Goal: Task Accomplishment & Management: Manage account settings

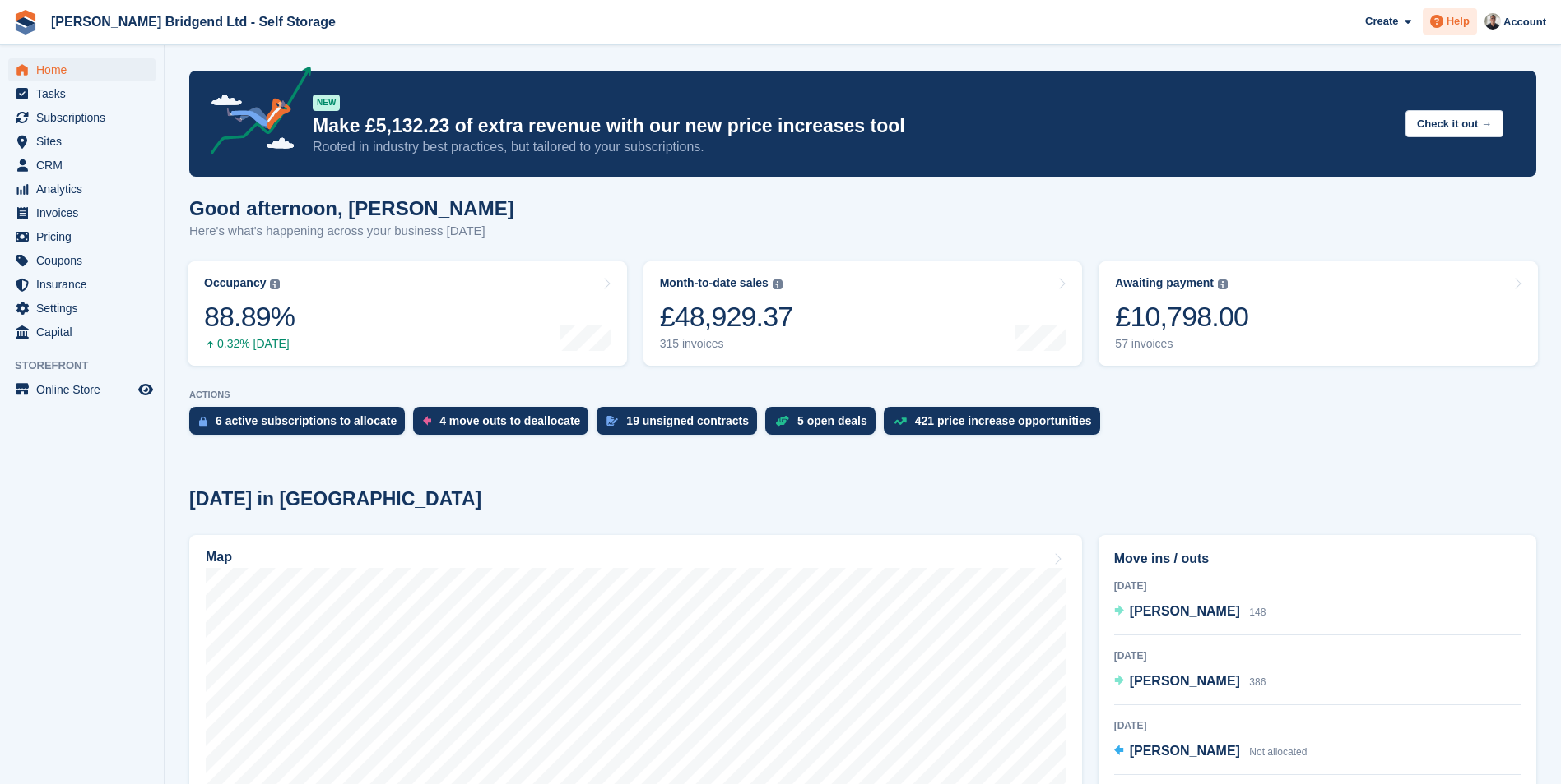
click at [1469, 23] on span "Help" at bounding box center [1457, 21] width 23 height 17
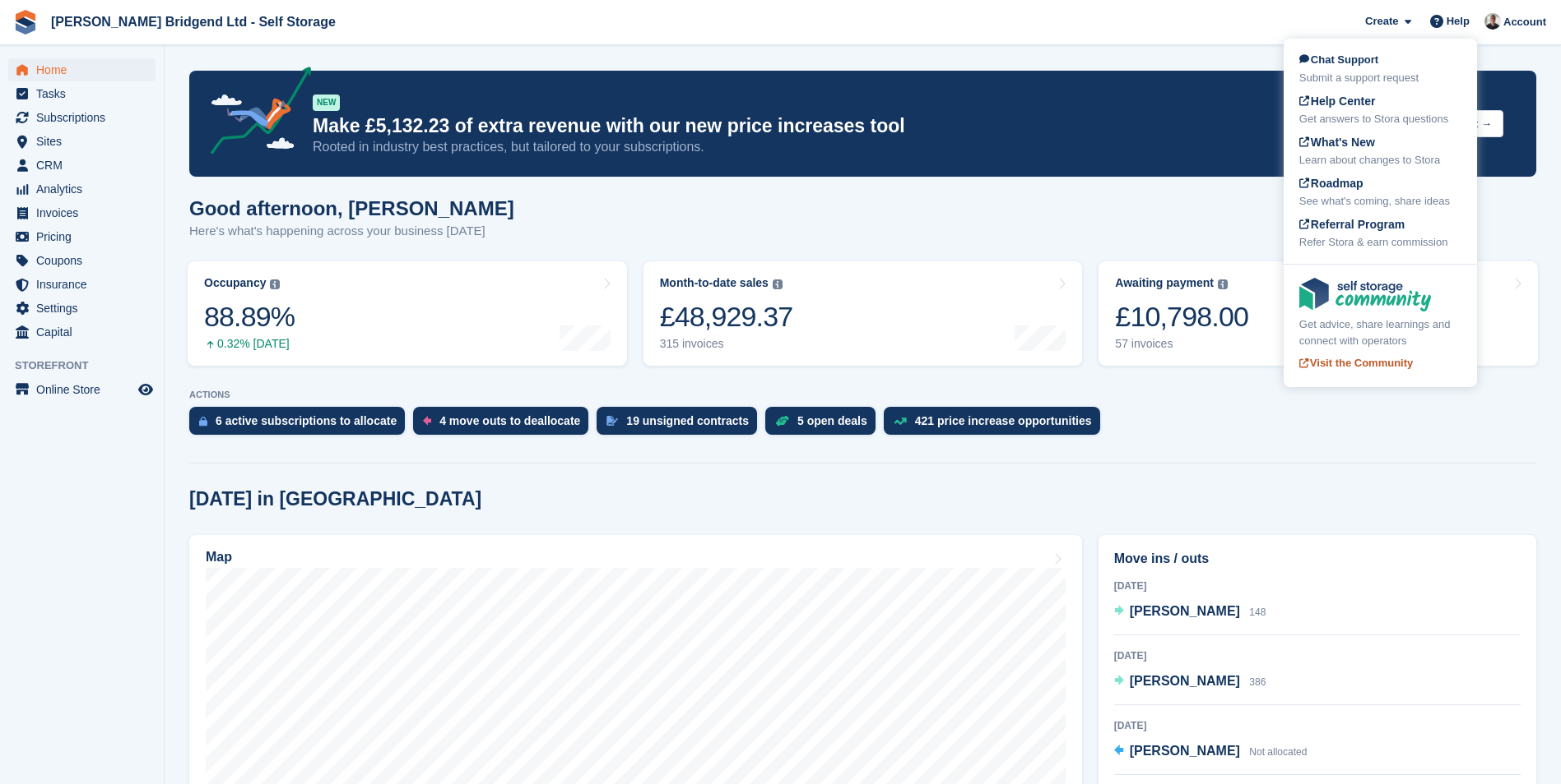
click at [1354, 362] on span "Visit the Community" at bounding box center [1356, 363] width 114 height 13
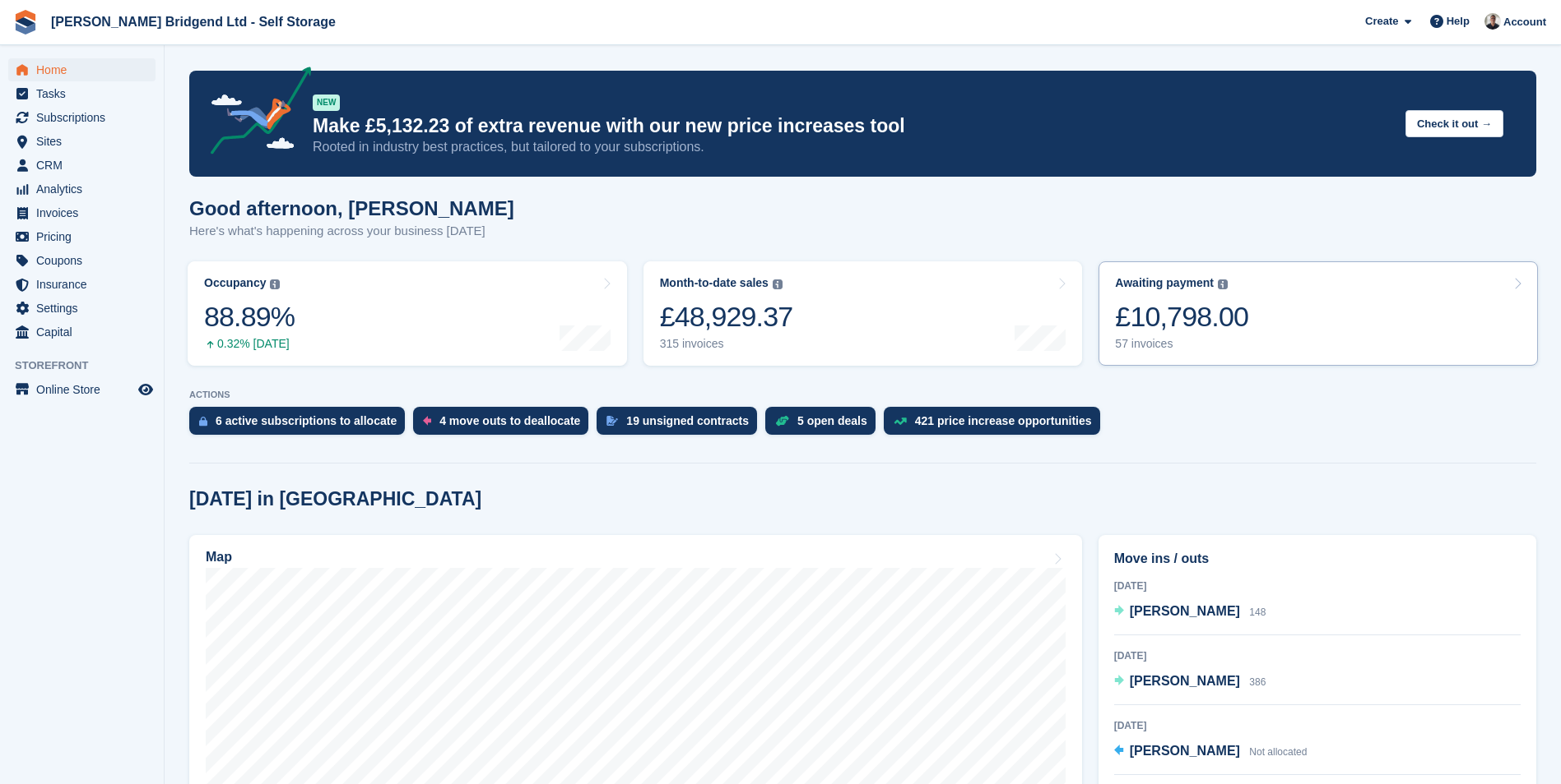
click at [1277, 321] on link "Awaiting payment The total outstanding balance on all open invoices. £10,798.00…" at bounding box center [1318, 314] width 439 height 105
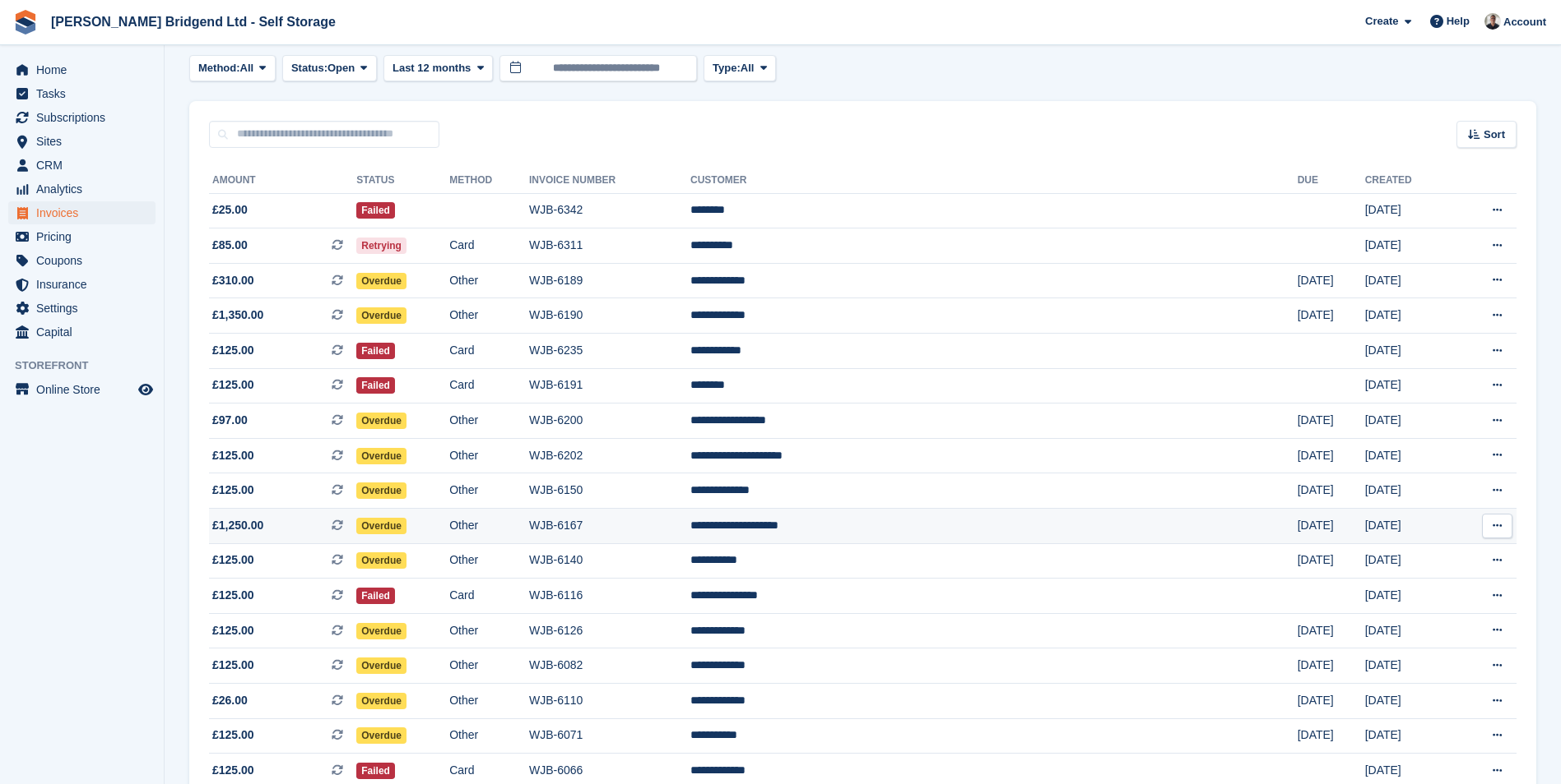
scroll to position [165, 0]
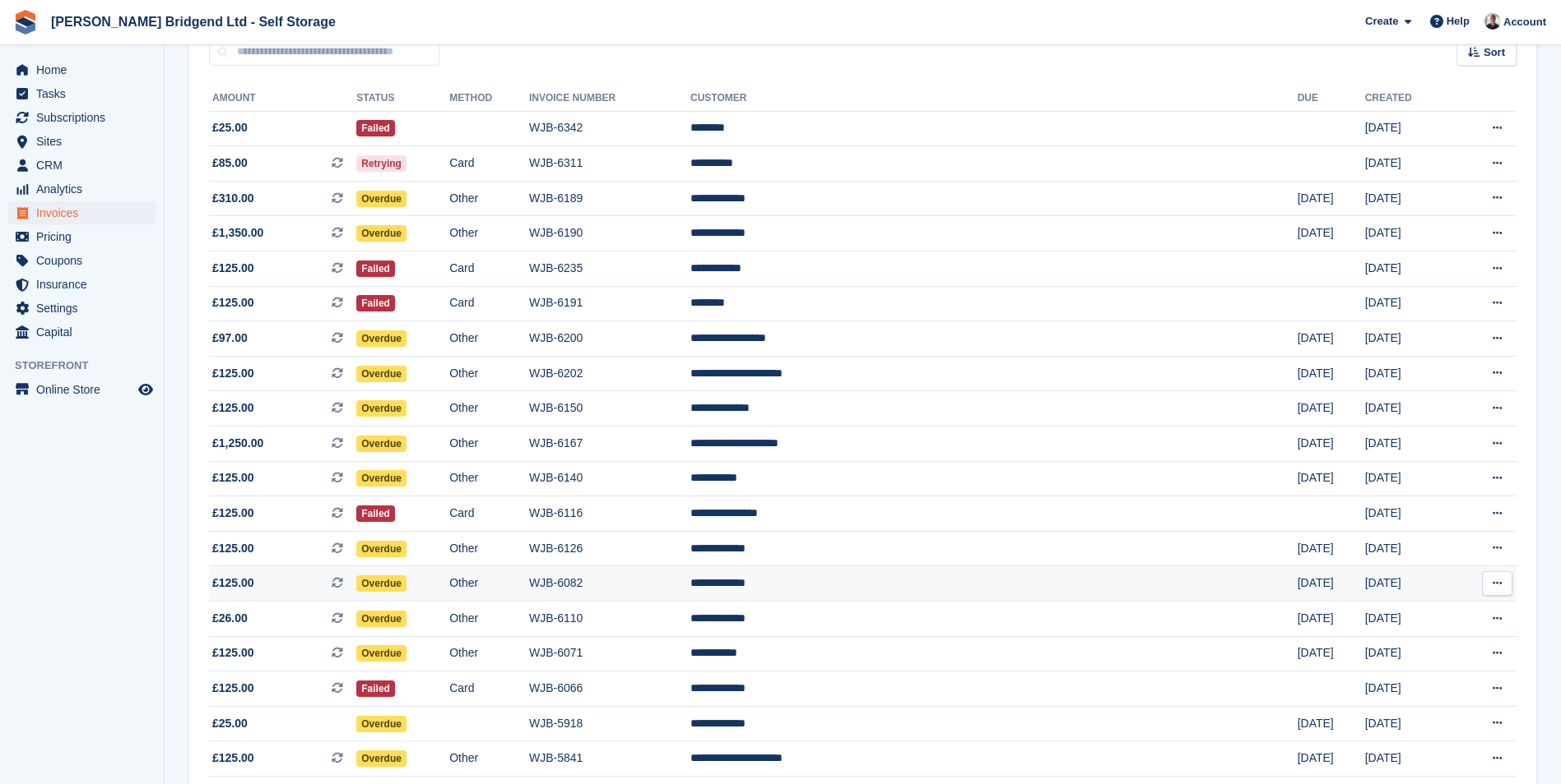
click at [910, 595] on td "**********" at bounding box center [993, 584] width 607 height 35
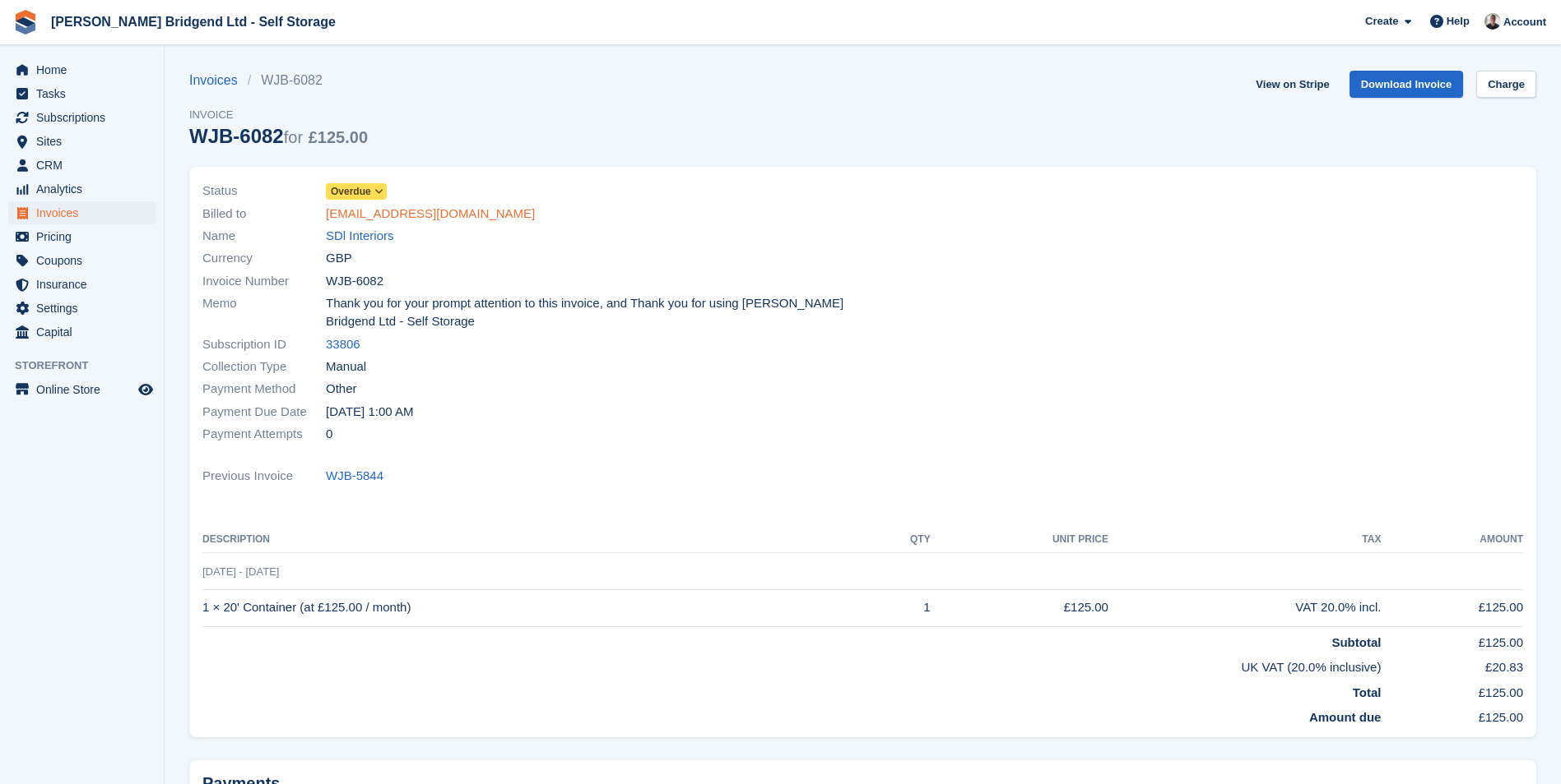
click at [374, 207] on link "[EMAIL_ADDRESS][DOMAIN_NAME]" at bounding box center [429, 214] width 209 height 19
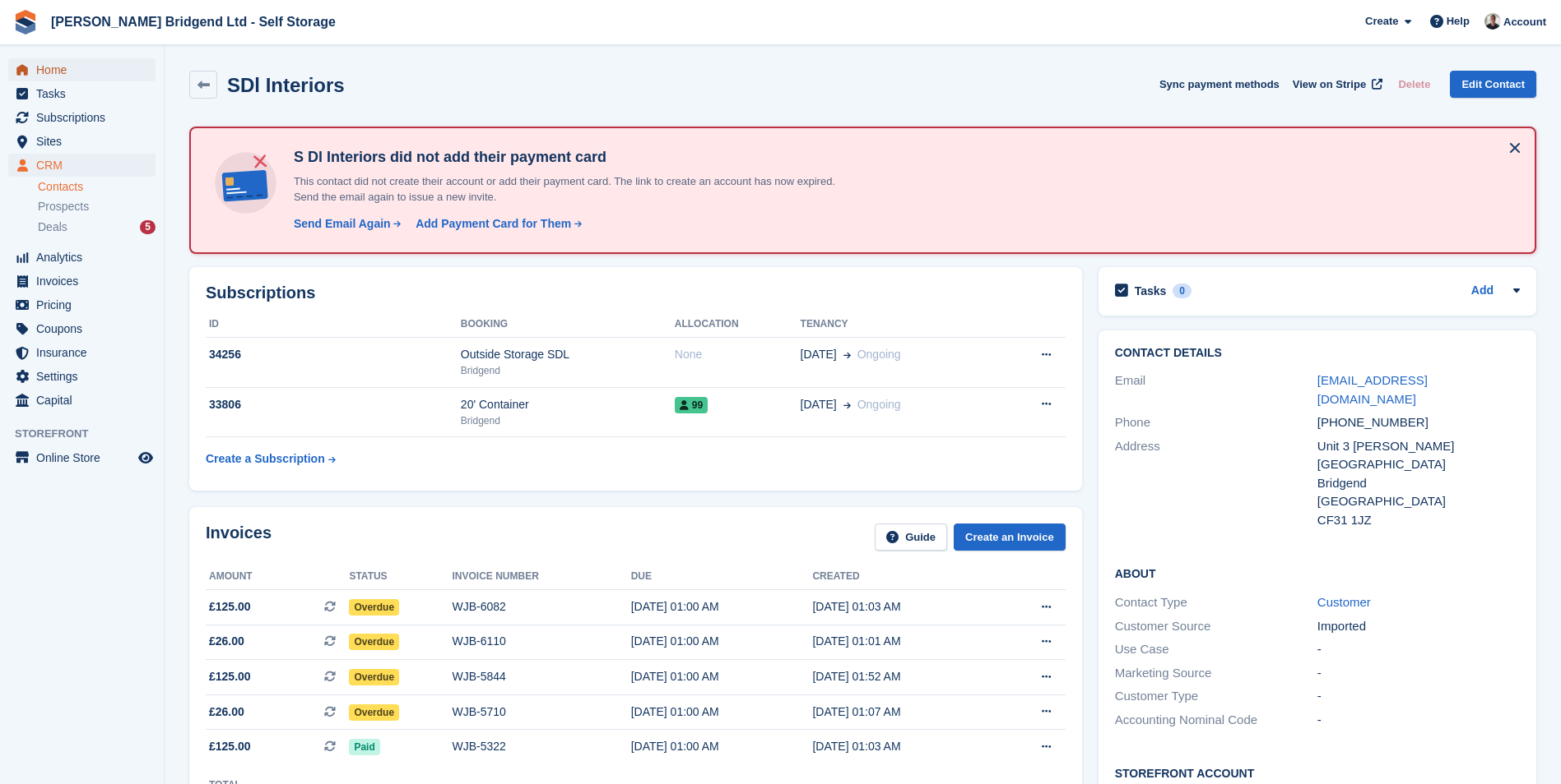
click at [77, 69] on span "Home" at bounding box center [85, 70] width 99 height 23
